Goal: Task Accomplishment & Management: Manage account settings

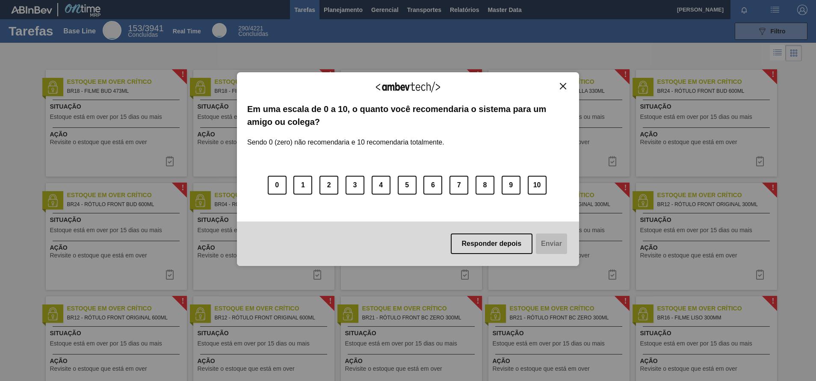
click at [570, 83] on div "Agradecemos seu feedback! Em uma escala de 0 a 10, o quanto você recomendaria o…" at bounding box center [408, 169] width 342 height 194
click at [567, 87] on button "Close" at bounding box center [564, 86] width 12 height 7
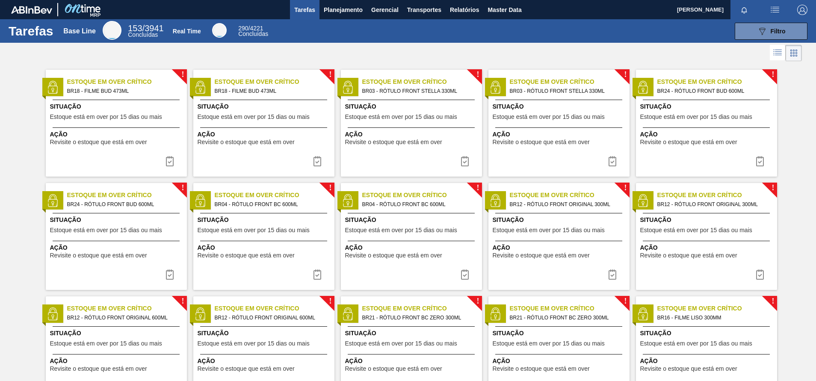
click at [794, 10] on span "button" at bounding box center [803, 10] width 21 height 10
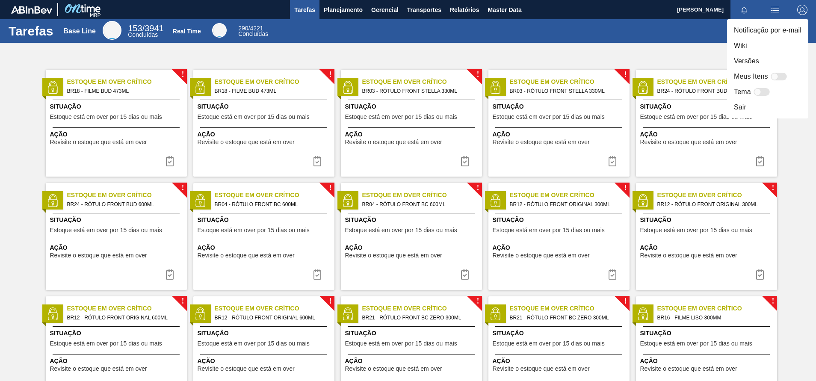
click at [747, 107] on li "Sair" at bounding box center [767, 107] width 81 height 15
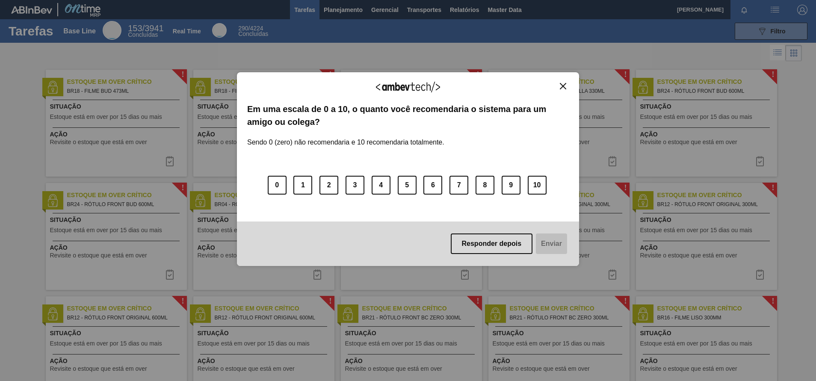
click at [563, 86] on img "Close" at bounding box center [563, 86] width 6 height 6
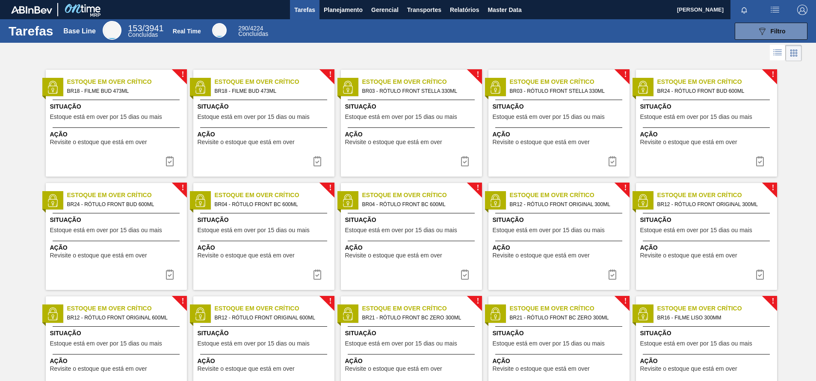
click at [798, 12] on img "button" at bounding box center [803, 10] width 10 height 10
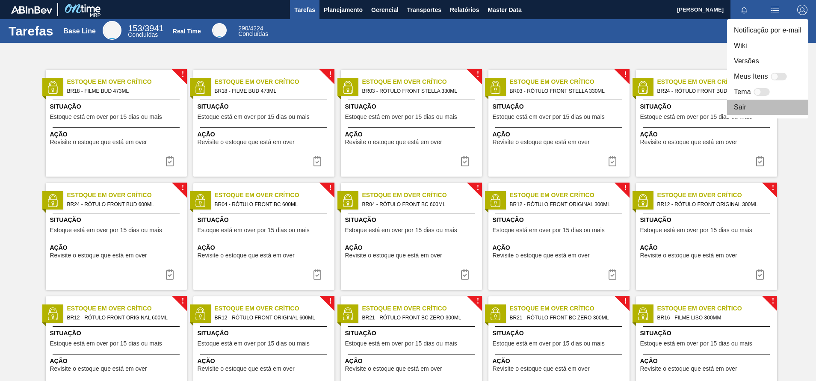
click at [750, 103] on li "Sair" at bounding box center [767, 107] width 81 height 15
